Goal: Find specific page/section: Find specific page/section

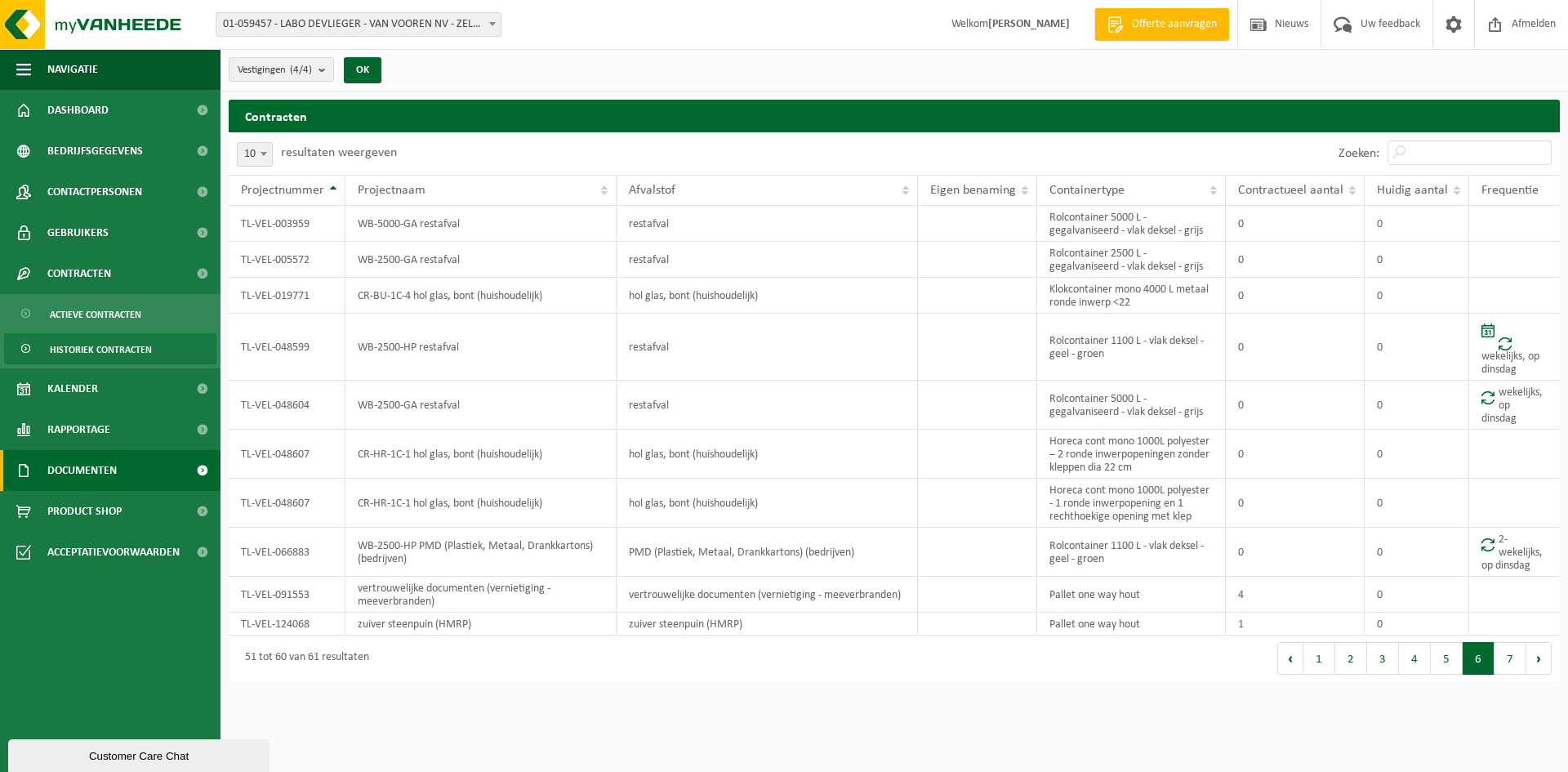
click at [112, 476] on span "Documenten" at bounding box center [82, 470] width 69 height 41
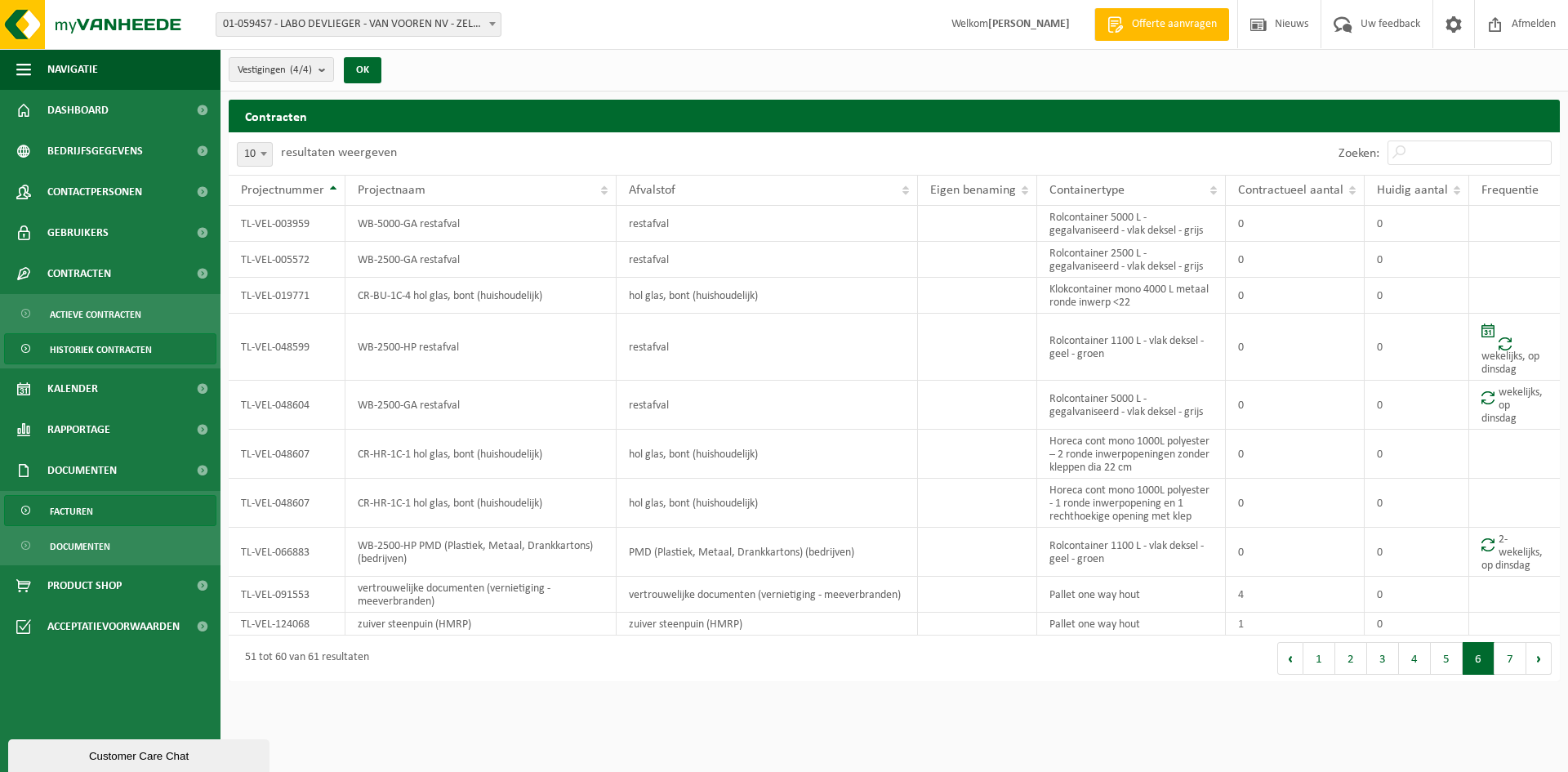
click at [80, 514] on span "Facturen" at bounding box center [71, 511] width 43 height 31
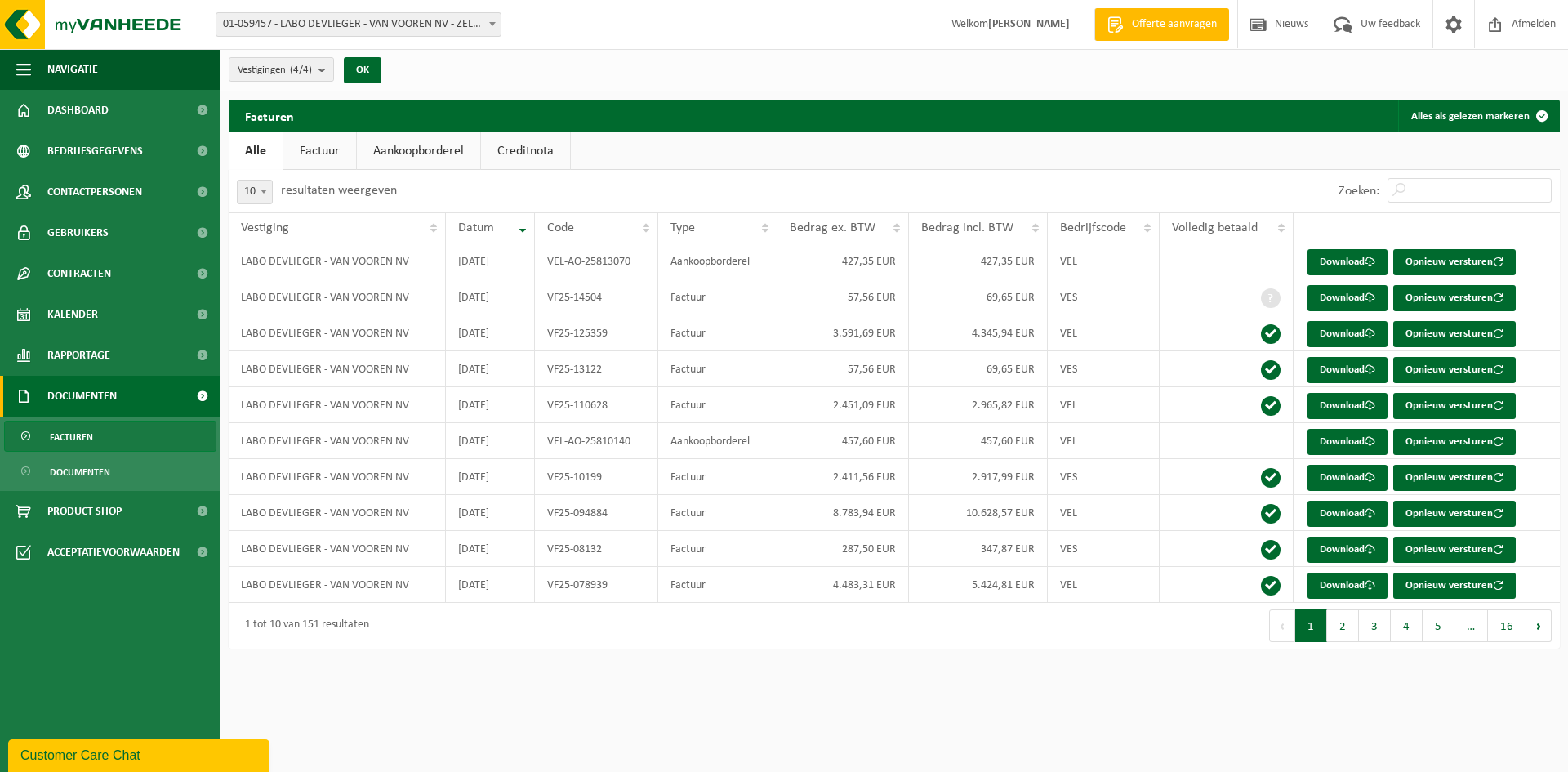
click at [306, 152] on link "Factuur" at bounding box center [319, 151] width 73 height 37
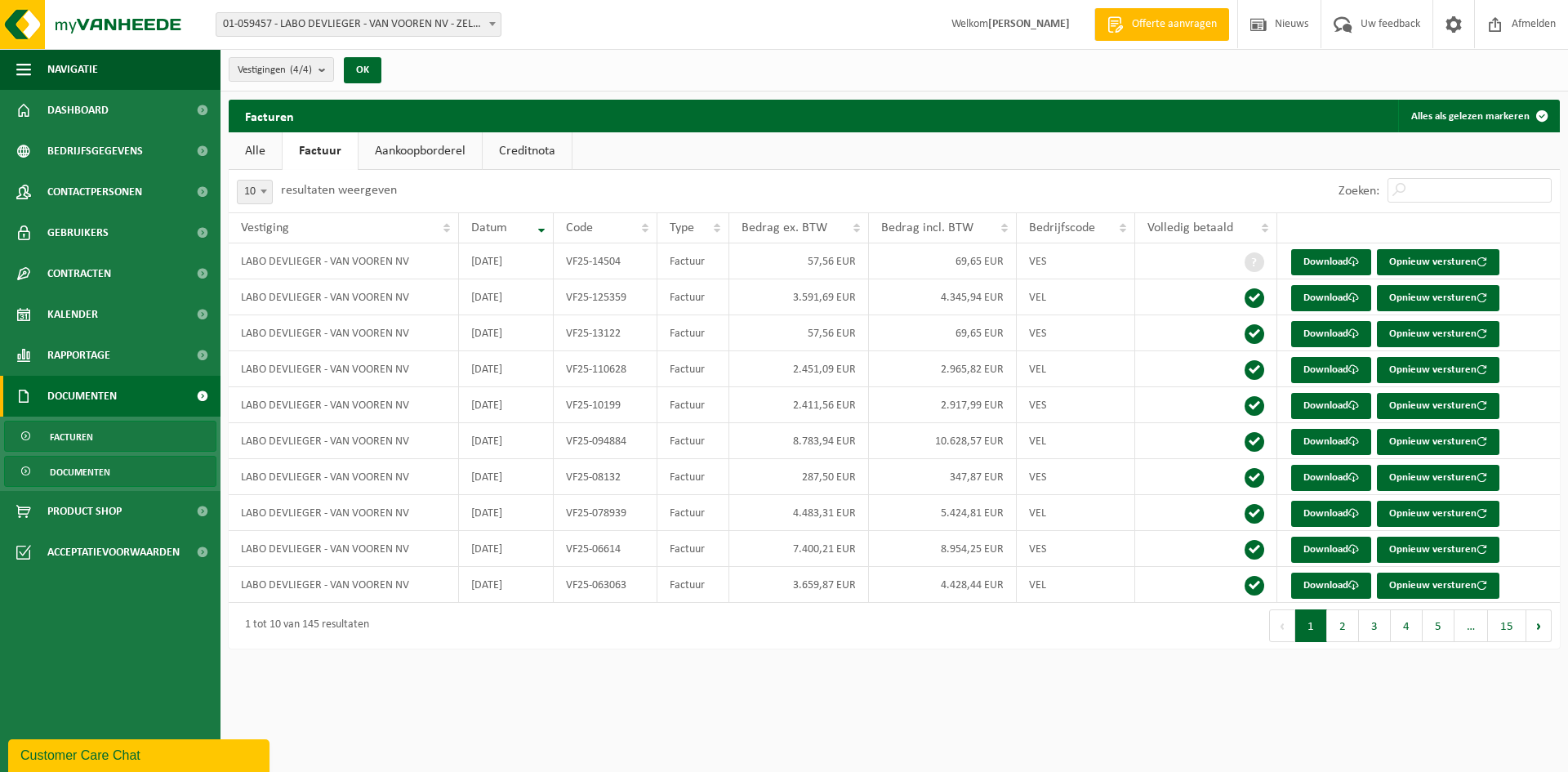
click at [120, 479] on link "Documenten" at bounding box center [109, 471] width 212 height 31
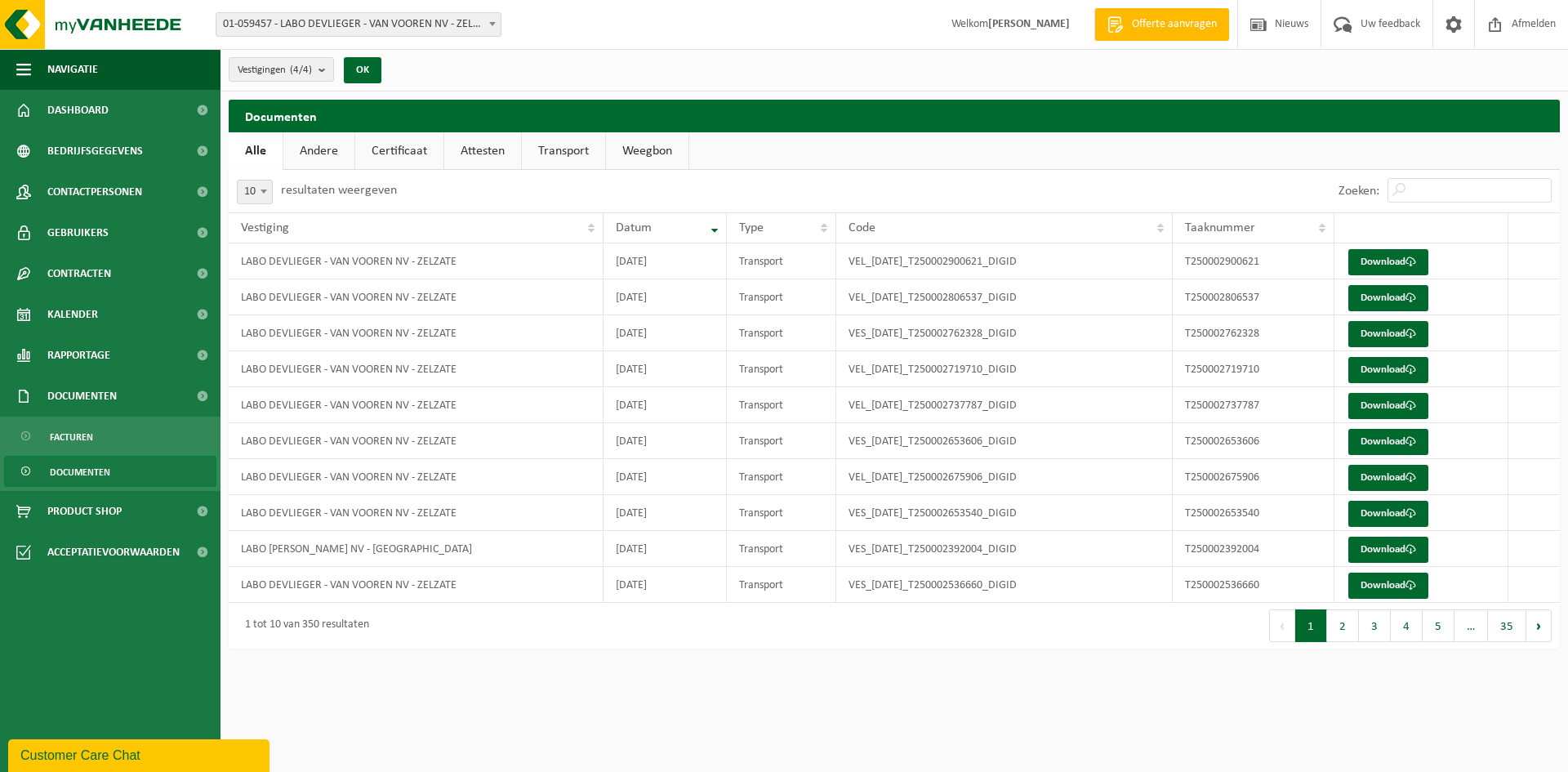
click at [342, 155] on link "Andere" at bounding box center [318, 151] width 71 height 37
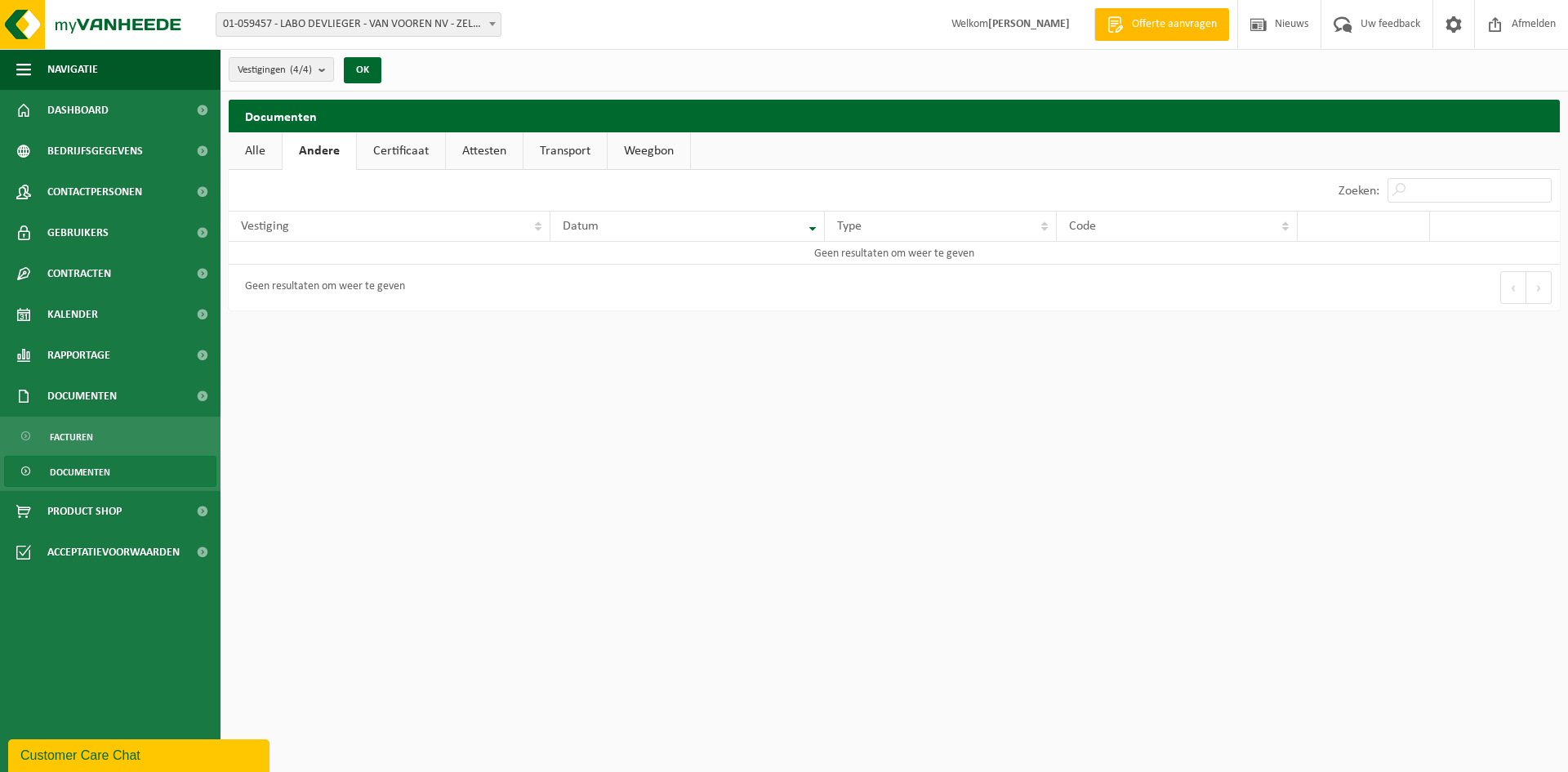
click at [397, 154] on link "Certificaat" at bounding box center [401, 151] width 88 height 37
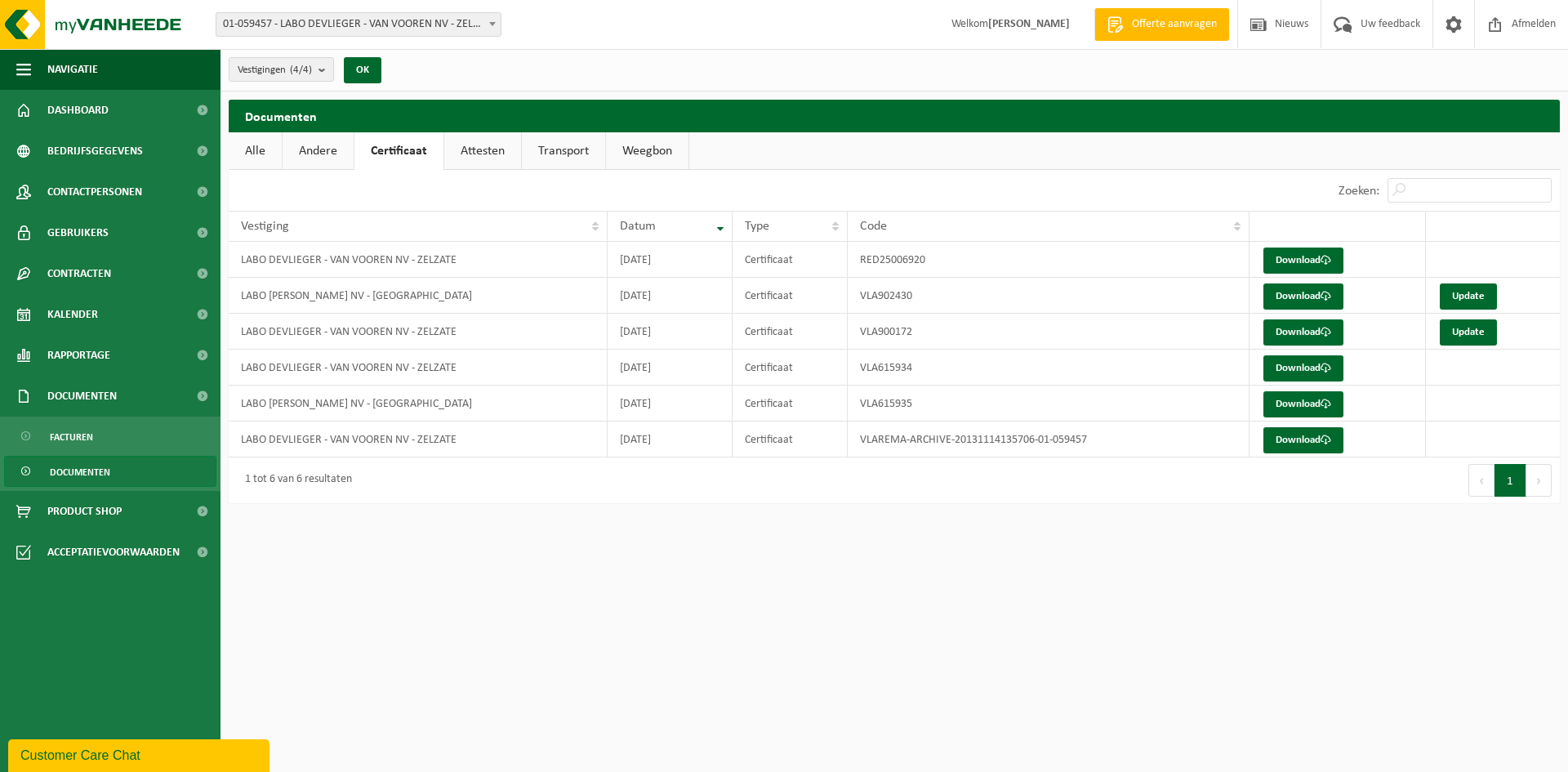
click at [489, 157] on link "Attesten" at bounding box center [482, 151] width 77 height 37
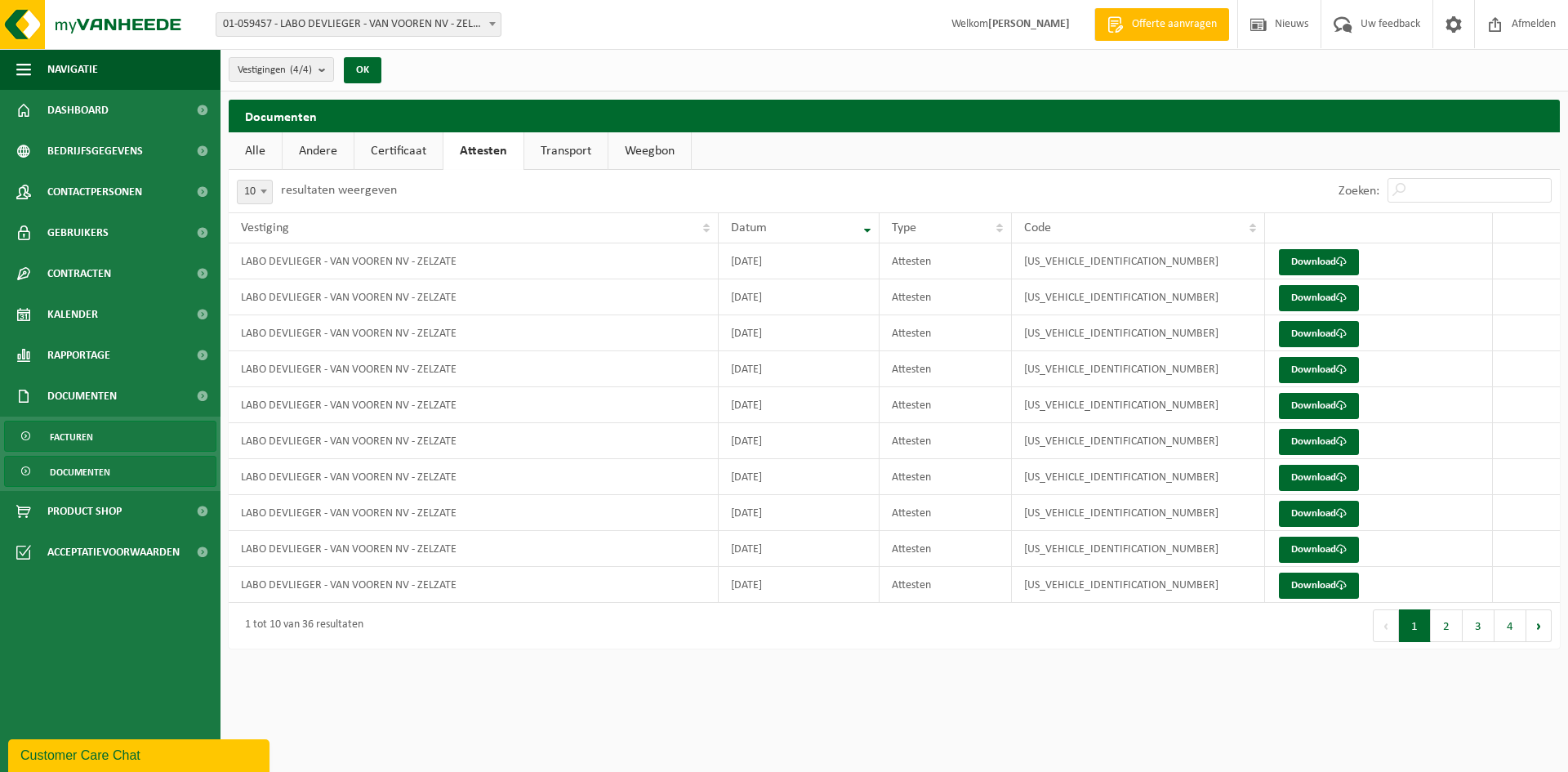
click at [148, 432] on link "Facturen" at bounding box center [109, 436] width 212 height 31
